Goal: Task Accomplishment & Management: Use online tool/utility

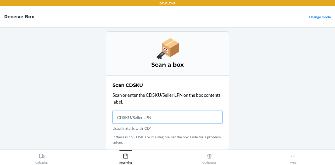
click at [137, 117] on input "Usually Starts with 'CD'" at bounding box center [168, 117] width 110 height 13
click at [138, 115] on input "Usually Starts with 'CD'" at bounding box center [168, 117] width 110 height 13
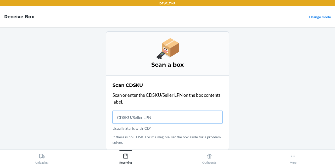
click at [138, 115] on input "Usually Starts with 'CD'" at bounding box center [168, 117] width 110 height 13
